Goal: Register for event/course

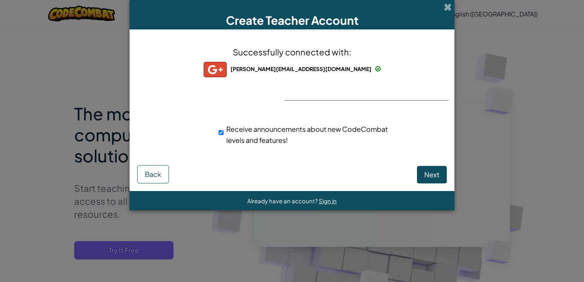
click at [296, 110] on div "Successfully connected with: johnpaul@hwhs.tc.edu.tw johnpaul@hwhs.tc.edu.tw jo…" at bounding box center [292, 100] width 306 height 127
click at [419, 171] on button "Next" at bounding box center [432, 175] width 30 height 18
select select "United States"
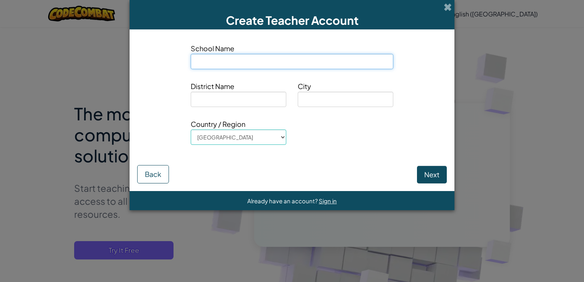
click at [237, 62] on input at bounding box center [292, 61] width 202 height 15
type input "Hong Wen International School"
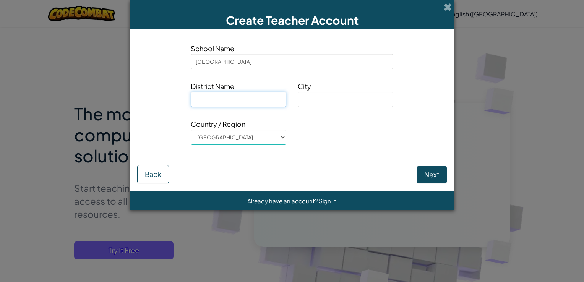
click at [237, 95] on input at bounding box center [238, 99] width 95 height 15
type input "Taichung"
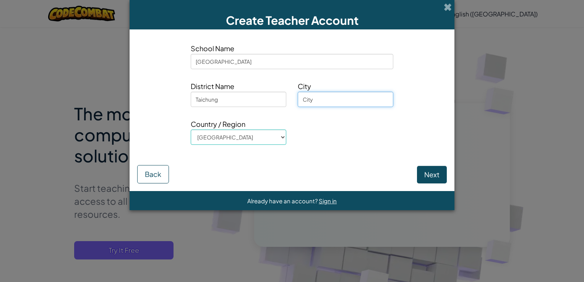
type input "City"
click at [277, 137] on select "Afghanistan Åland Islands Albania Algeria American Samoa Andorra Angola Anguill…" at bounding box center [238, 136] width 95 height 15
select select "Taiwan, Province of China"
click at [191, 129] on select "Afghanistan Åland Islands Albania Algeria American Samoa Andorra Angola Anguill…" at bounding box center [238, 136] width 95 height 15
click at [432, 179] on button "Next" at bounding box center [432, 175] width 30 height 18
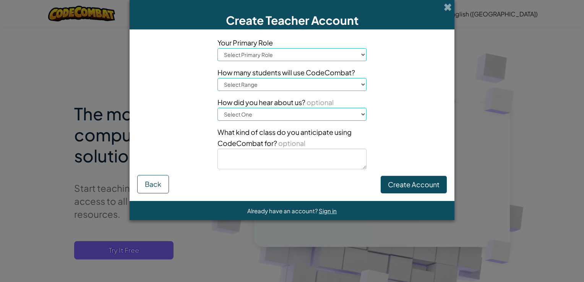
click at [333, 60] on select "Select Primary Role Principal Parent Technology coordinator Teacher Curriculum …" at bounding box center [291, 54] width 149 height 13
select select "Teacher"
click at [217, 48] on select "Select Primary Role Principal Parent Technology coordinator Teacher Curriculum …" at bounding box center [291, 54] width 149 height 13
click at [314, 85] on select "Select Range 1-10 11-50 51-100 101-200 201-500 501-1000 1000+" at bounding box center [291, 84] width 149 height 13
select select "1-10"
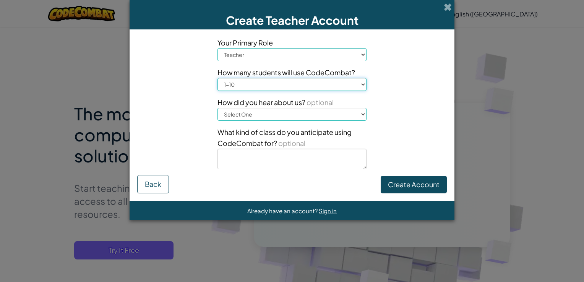
click at [217, 78] on select "Select Range 1-10 11-50 51-100 101-200 201-500 501-1000 1000+" at bounding box center [291, 84] width 149 height 13
click at [301, 112] on select "Select One Conference (e.g. ISTE) Code.org/Hour of Code A teacher An administra…" at bounding box center [291, 114] width 149 height 13
select select "Other"
click at [217, 108] on select "Select One Conference (e.g. ISTE) Code.org/Hour of Code A teacher An administra…" at bounding box center [291, 114] width 149 height 13
click at [293, 165] on textarea at bounding box center [291, 159] width 149 height 21
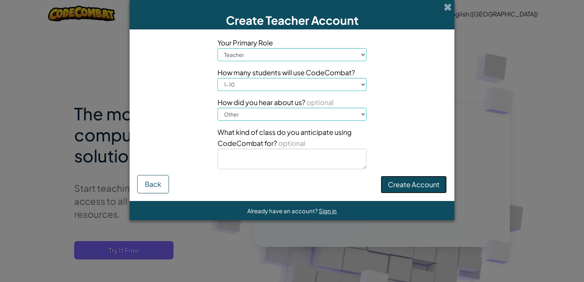
click at [404, 188] on button "Create Account" at bounding box center [413, 185] width 66 height 18
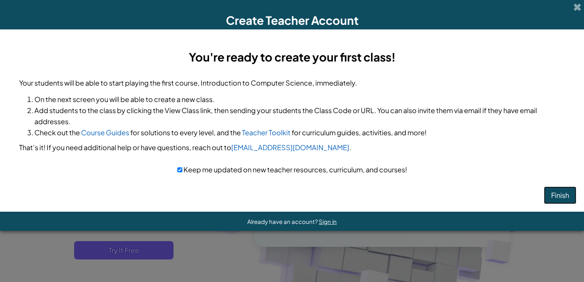
click at [545, 193] on button "Finish" at bounding box center [560, 195] width 32 height 18
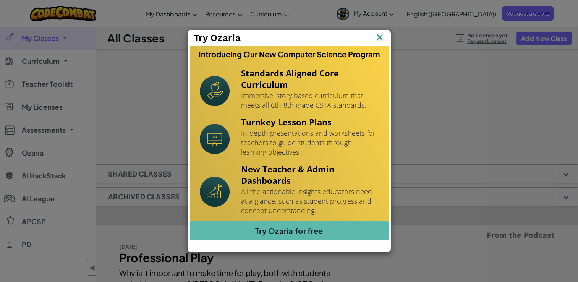
click at [384, 38] on div "Try Ozaria" at bounding box center [289, 38] width 202 height 16
click at [382, 37] on img at bounding box center [380, 37] width 10 height 11
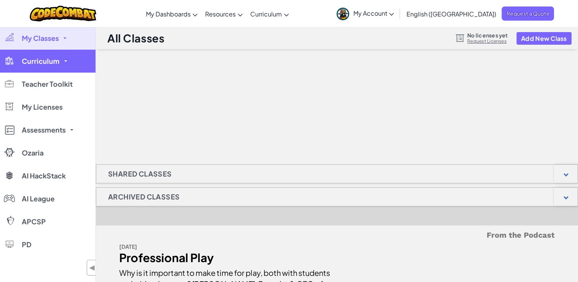
click at [67, 62] on link "Curriculum" at bounding box center [47, 61] width 95 height 23
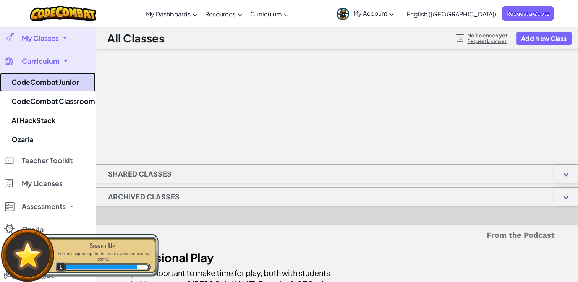
click at [74, 88] on link "CodeCombat Junior" at bounding box center [47, 82] width 95 height 19
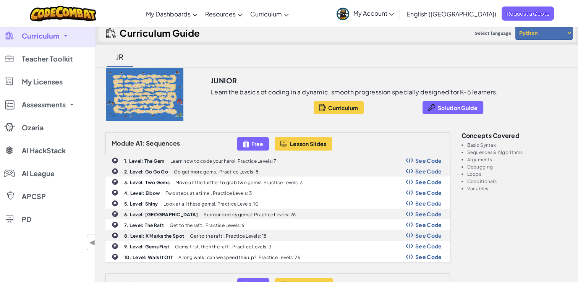
scroll to position [38, 0]
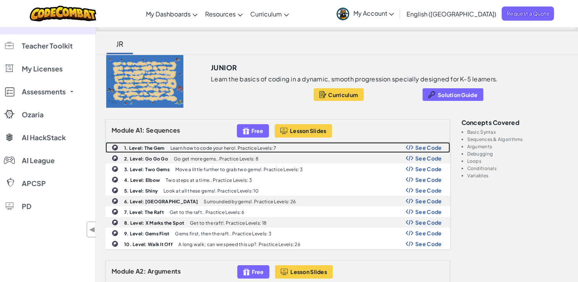
click at [438, 147] on span "See Code" at bounding box center [428, 147] width 27 height 6
